Goal: Complete application form: Complete application form

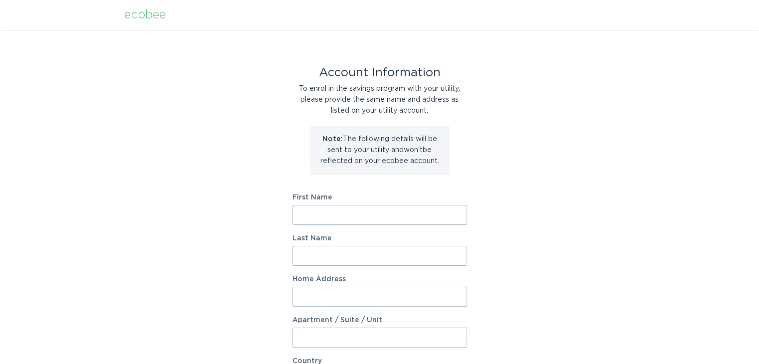
scroll to position [50, 0]
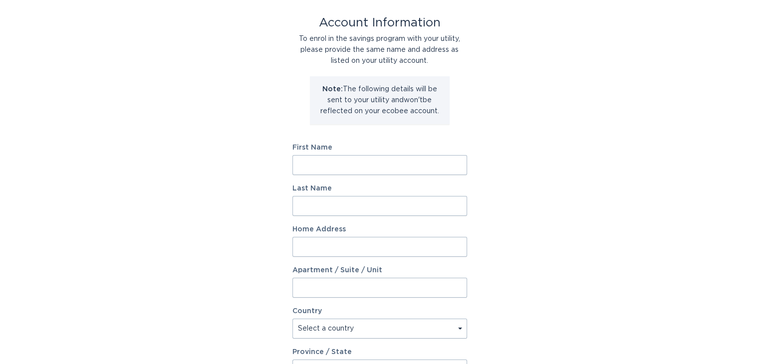
click at [311, 166] on input "First Name" at bounding box center [379, 165] width 175 height 20
type input "Ryan"
type input "Meres"
type input "126 Elizabeth Dr E"
select select "US"
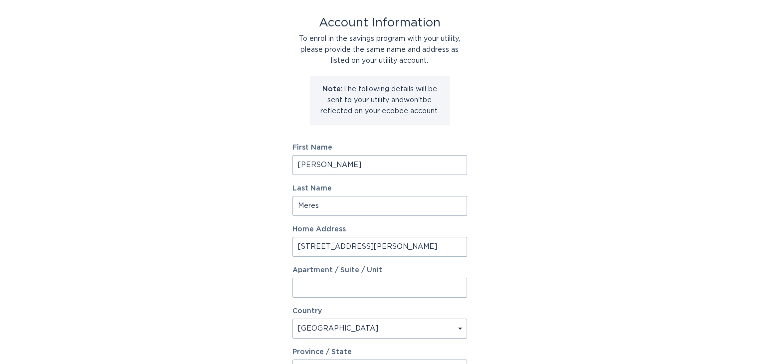
type input "Hubert"
type input "28539"
select select "NC"
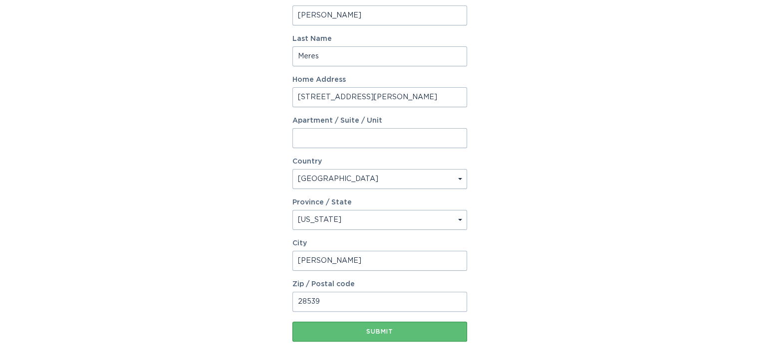
scroll to position [243, 0]
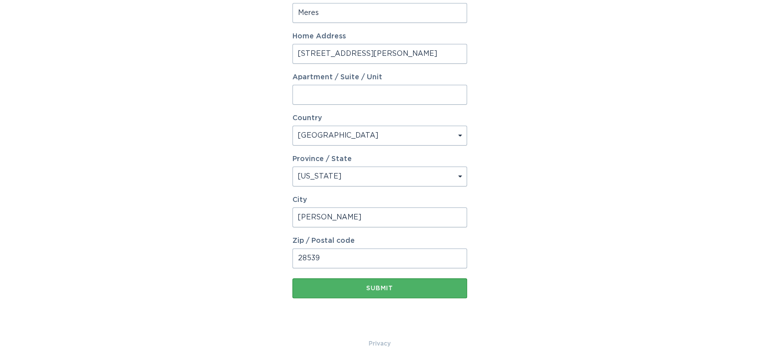
click at [386, 290] on div "Submit" at bounding box center [379, 288] width 165 height 6
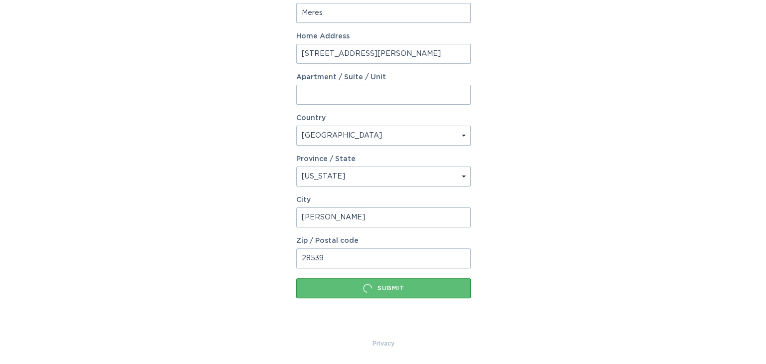
scroll to position [0, 0]
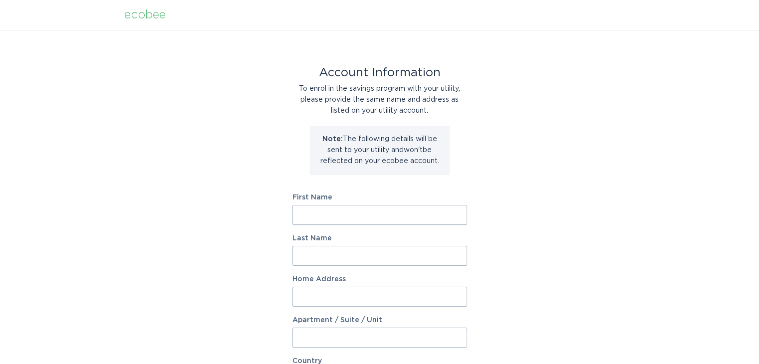
click at [323, 214] on input "First Name" at bounding box center [379, 215] width 175 height 20
type input "a"
type input "Amanda"
type input "Meres"
type input "126 Elizabeth Dr E"
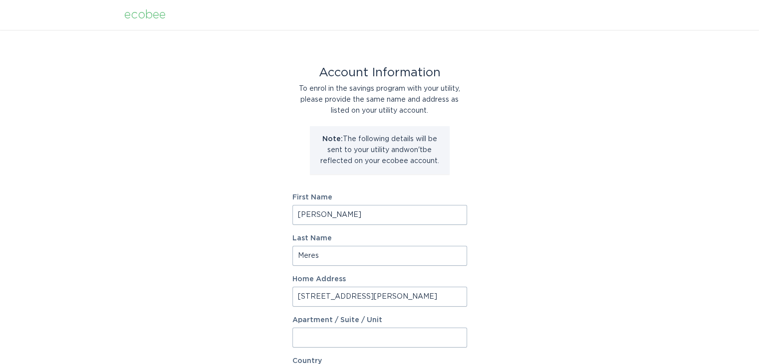
select select "US"
type input "Hubert"
type input "28539"
select select "NC"
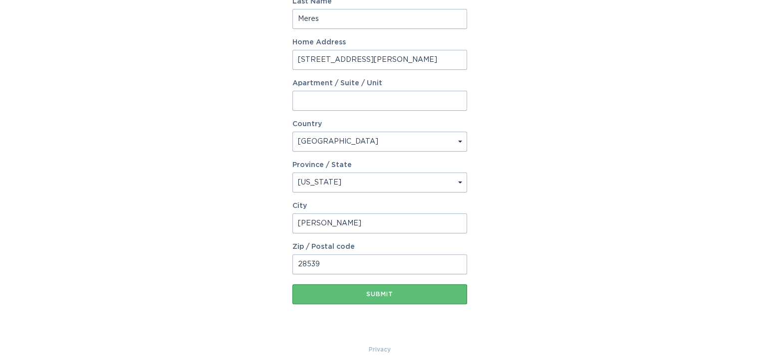
scroll to position [243, 0]
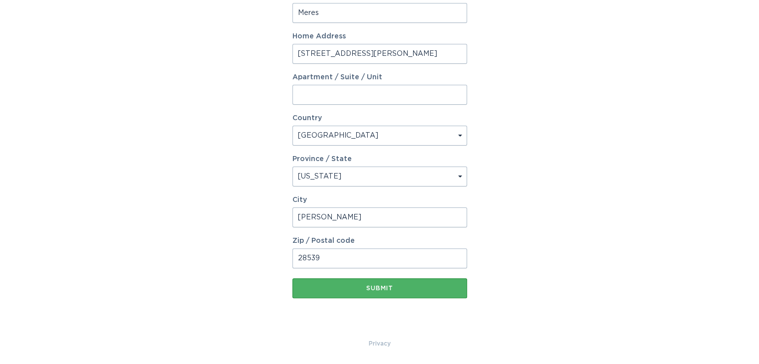
click at [364, 292] on button "Submit" at bounding box center [379, 288] width 175 height 20
